Goal: Information Seeking & Learning: Learn about a topic

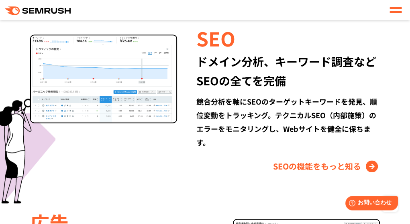
scroll to position [925, 0]
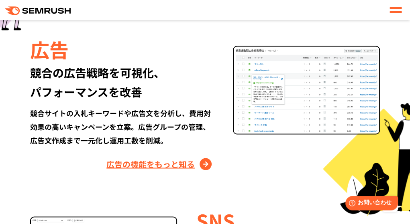
click at [178, 171] on link "広告の機能をもっと知る" at bounding box center [159, 164] width 107 height 13
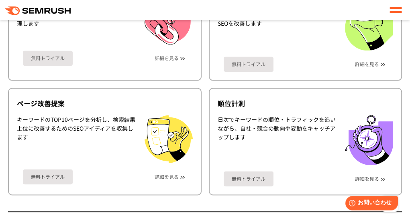
scroll to position [827, 0]
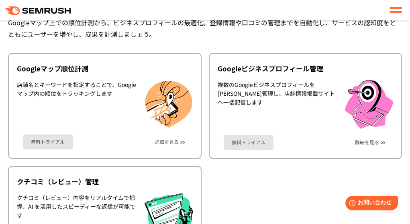
scroll to position [2547, 0]
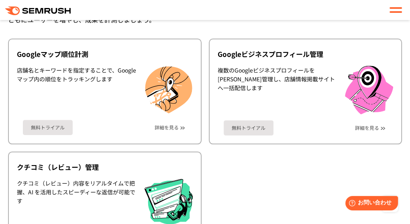
scroll to position [2561, 0]
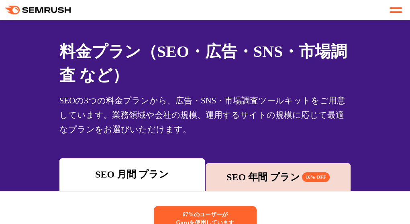
scroll to position [116, 0]
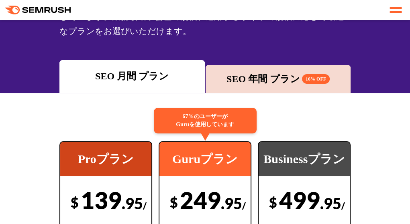
click at [388, 86] on div "SEO 月間 プラン SEO 年間 プラン 16% OFF" at bounding box center [205, 76] width 410 height 33
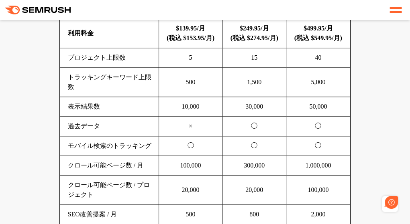
scroll to position [0, 0]
click at [358, 123] on div "SEO分析 ツールキット キーワード調査やコンテンツ最適化、サイト診断、競合分析、成果の可視化までを一括支援するツールです 横にスワイプしてください Proプ…" at bounding box center [204, 122] width 307 height 401
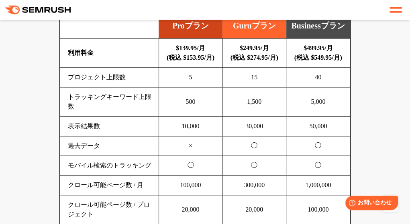
scroll to position [583, 0]
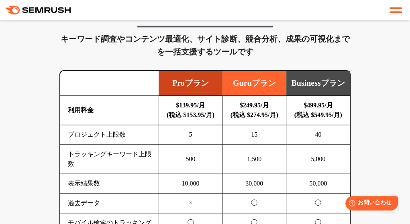
scroll to position [641, 0]
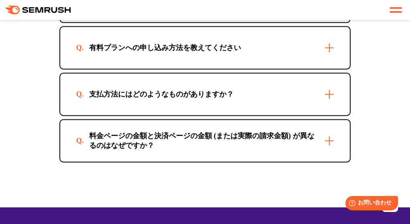
scroll to position [2771, 0]
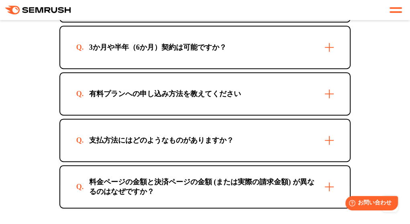
drag, startPoint x: 333, startPoint y: 132, endPoint x: 333, endPoint y: 136, distance: 4.8
click at [333, 68] on div "3か月や半年（6か月）契約は可能ですか？" at bounding box center [205, 47] width 290 height 42
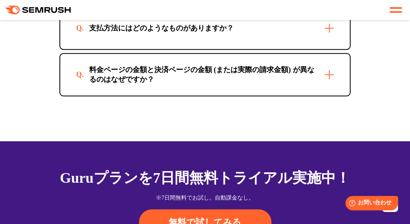
scroll to position [2944, 0]
